Goal: Information Seeking & Learning: Learn about a topic

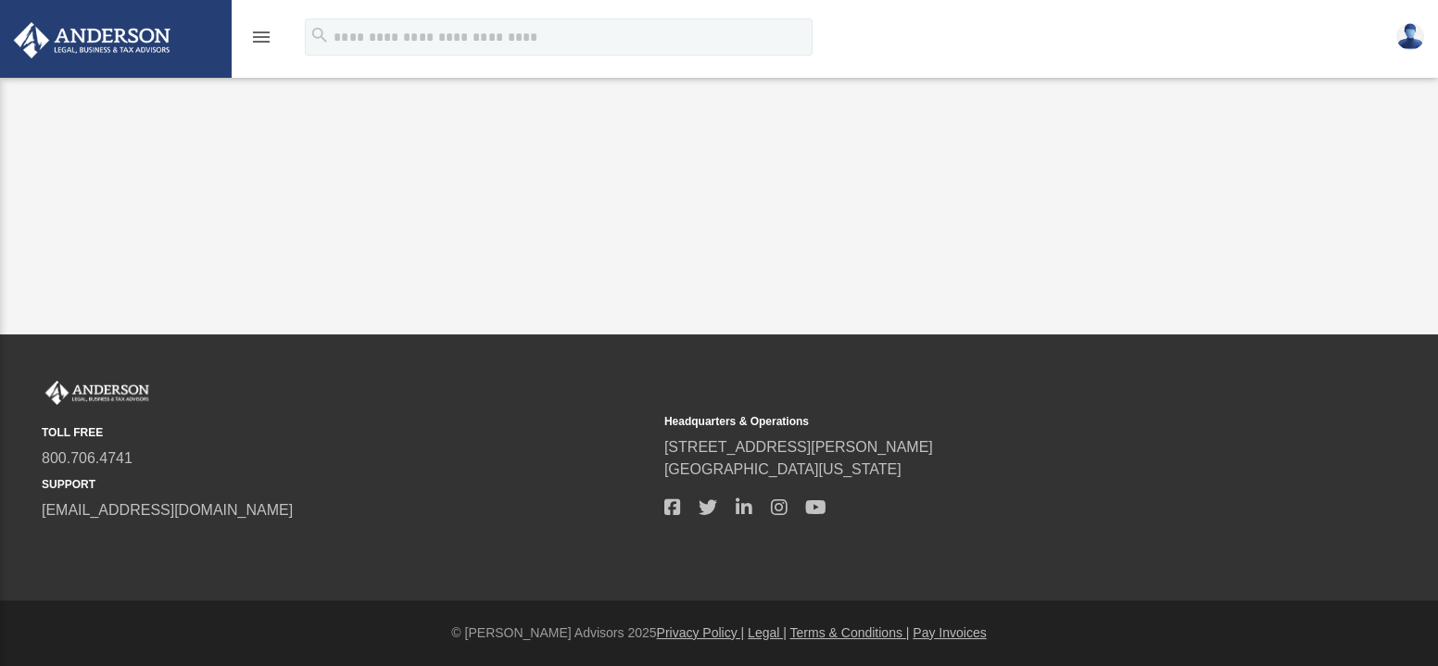
click at [262, 32] on icon "menu" at bounding box center [261, 37] width 22 height 22
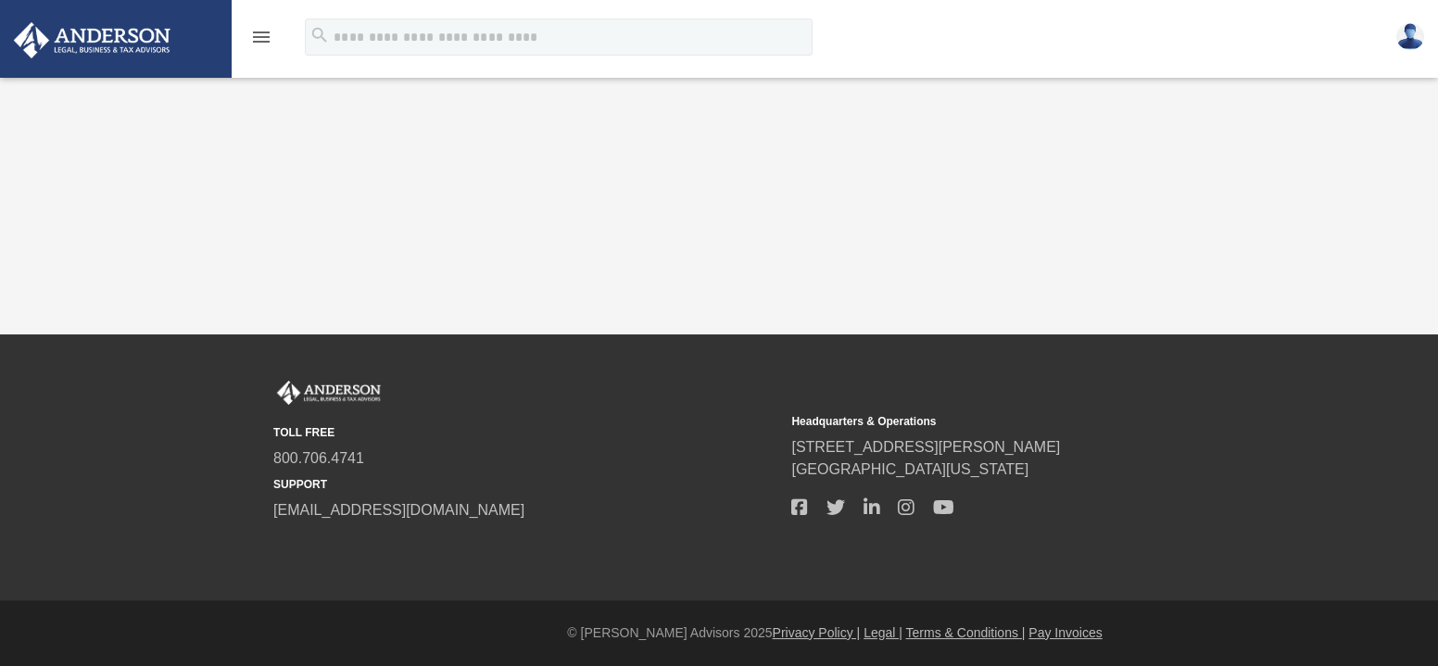
click at [262, 32] on icon "menu" at bounding box center [261, 37] width 22 height 22
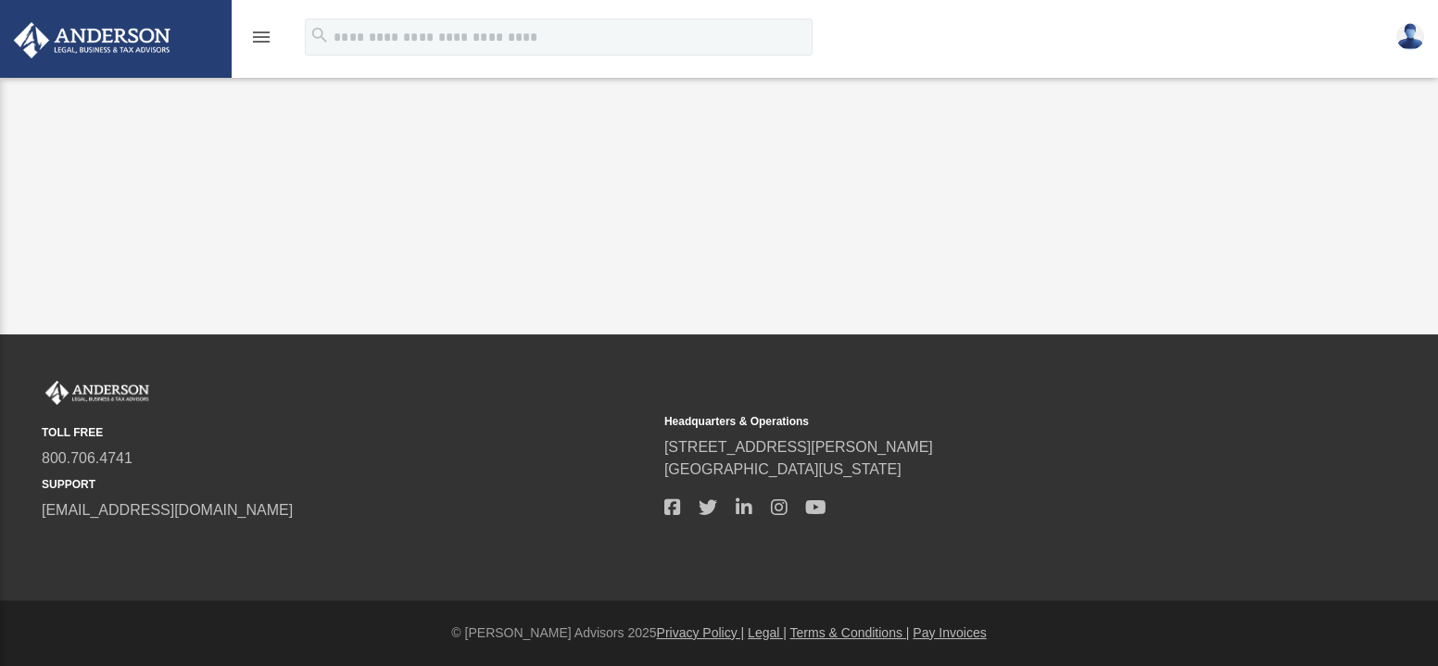
click at [262, 32] on icon "menu" at bounding box center [261, 37] width 22 height 22
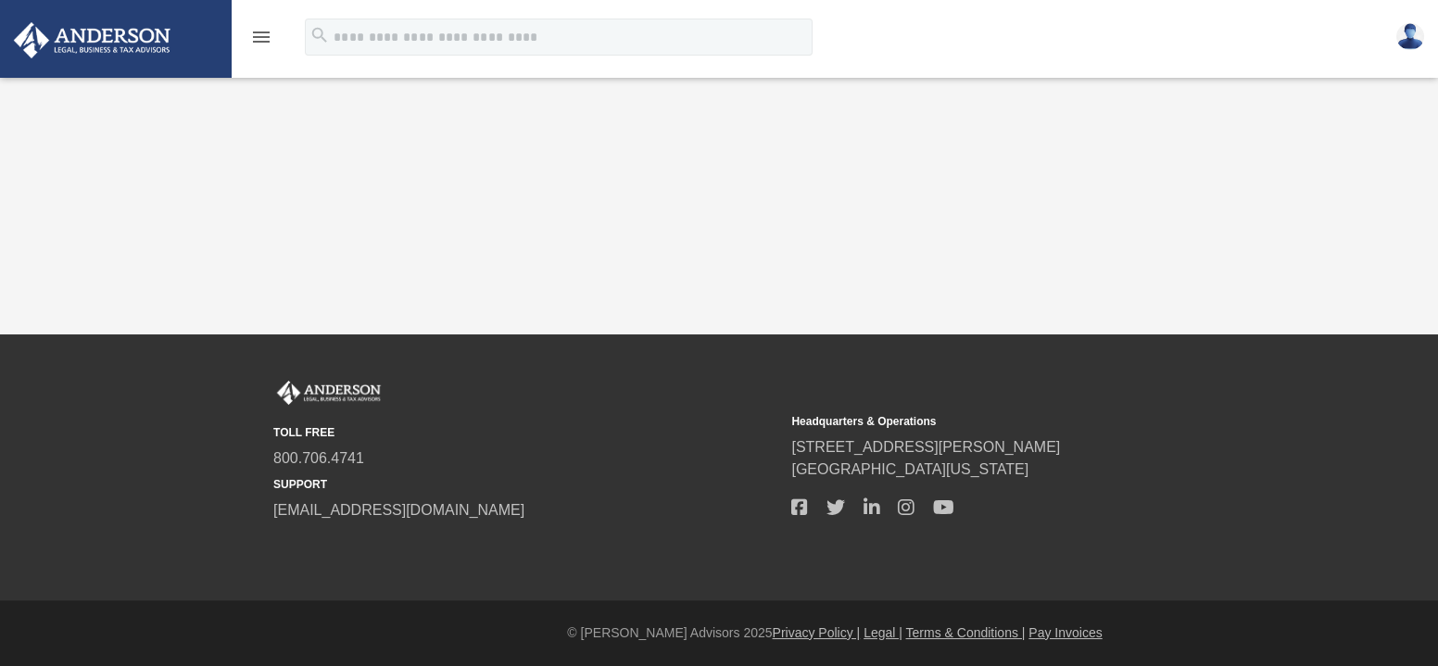
click at [264, 30] on icon "menu" at bounding box center [261, 37] width 22 height 22
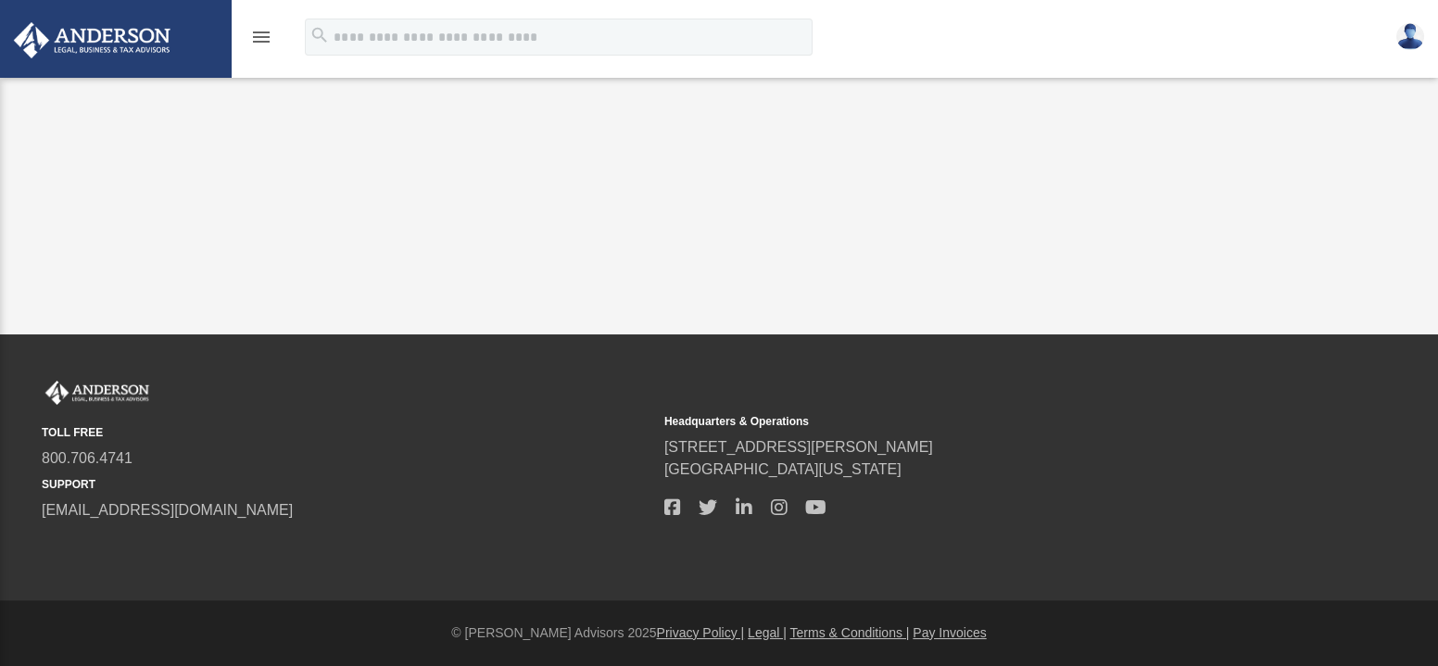
click at [264, 30] on icon "menu" at bounding box center [261, 37] width 22 height 22
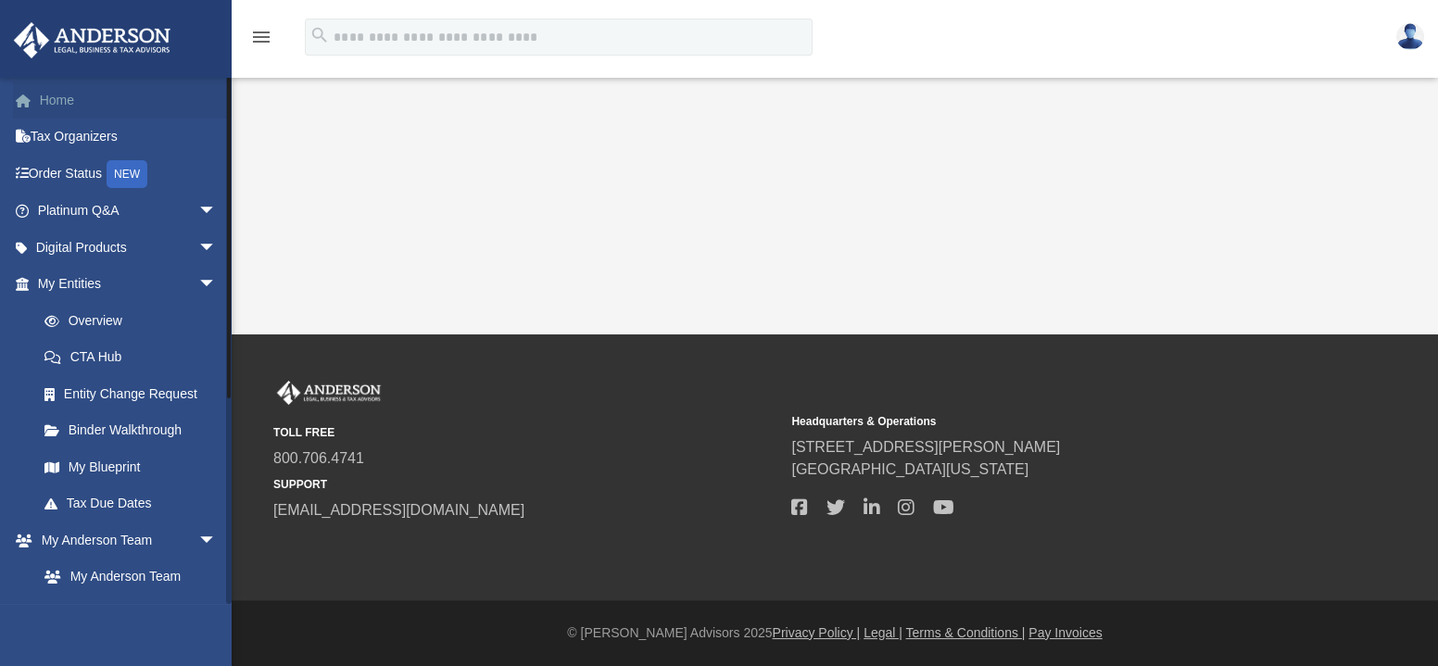
click at [62, 112] on link "Home" at bounding box center [129, 100] width 232 height 37
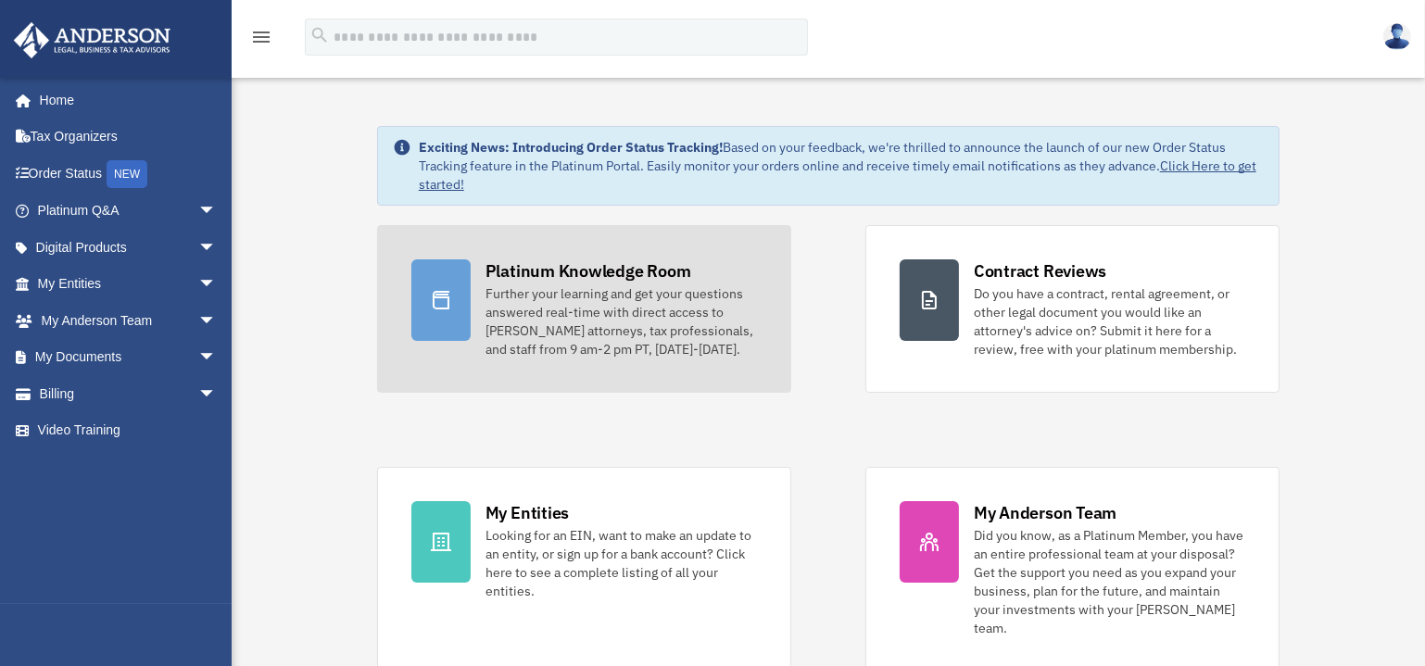
click at [569, 305] on div "Further your learning and get your questions answered real-time with direct acc…" at bounding box center [622, 321] width 272 height 74
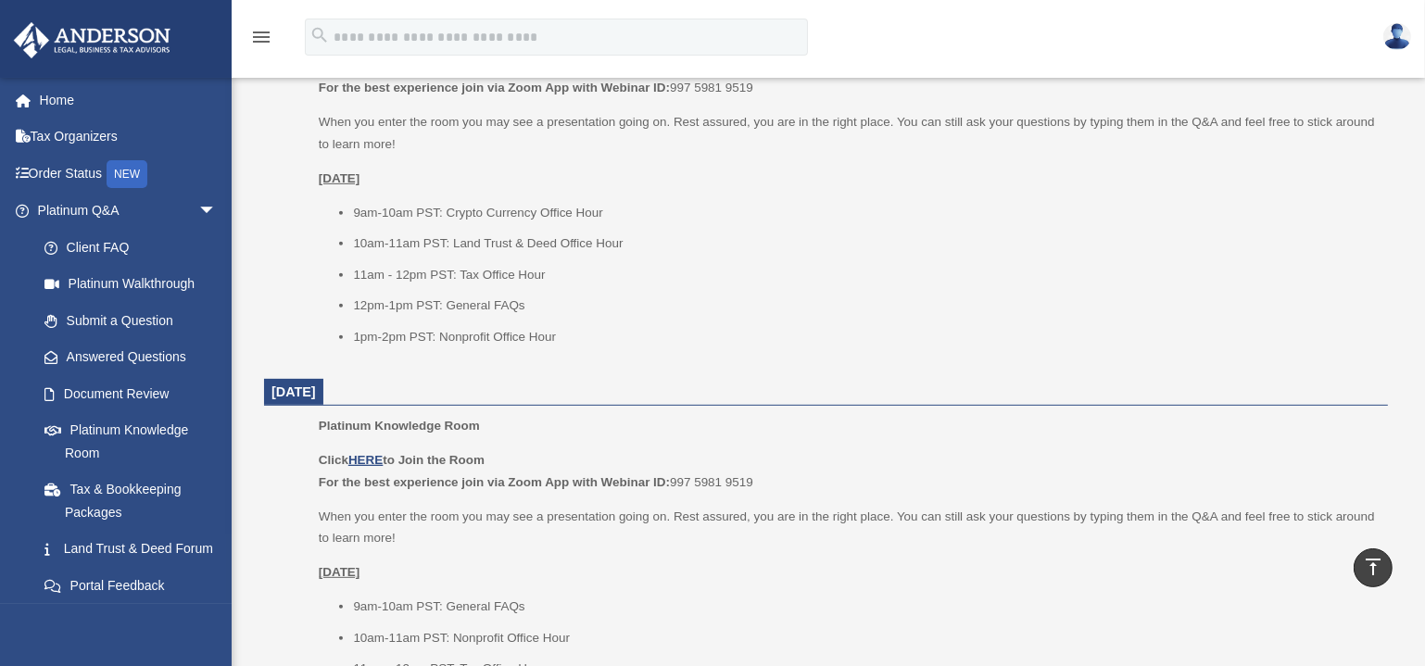
scroll to position [926, 0]
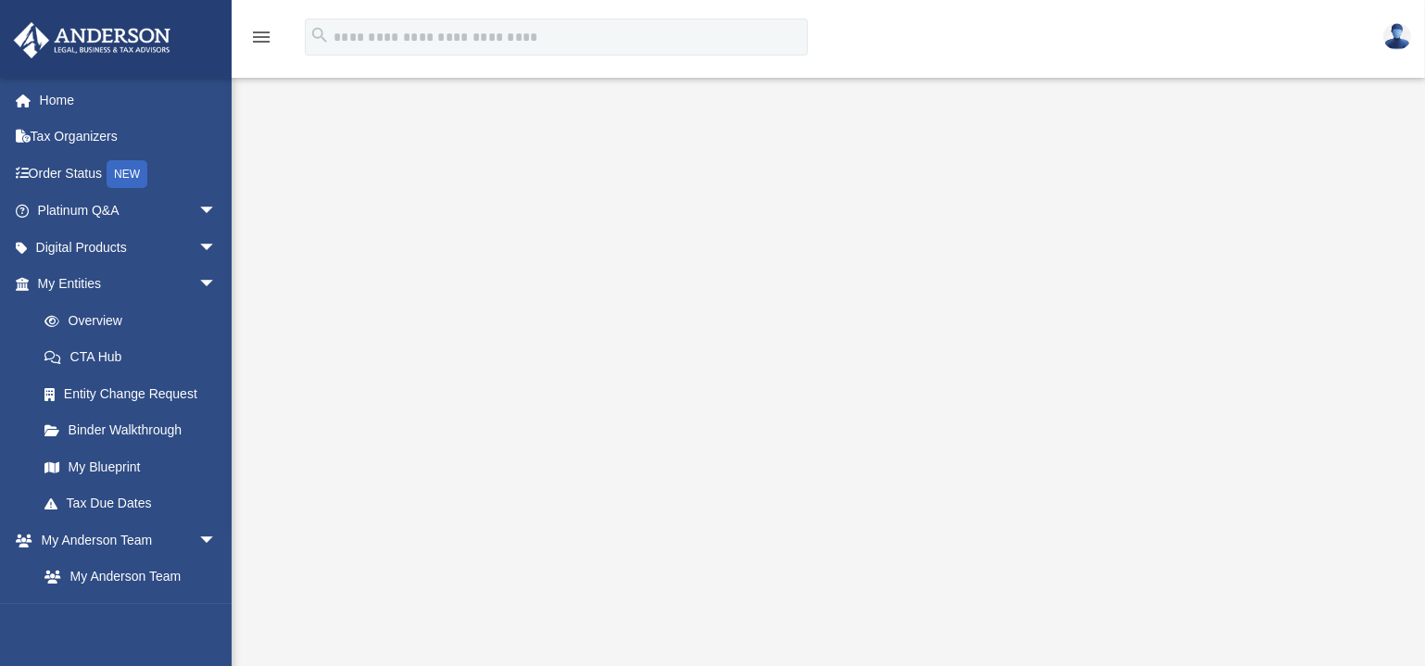
scroll to position [83, 0]
